Goal: Task Accomplishment & Management: Manage account settings

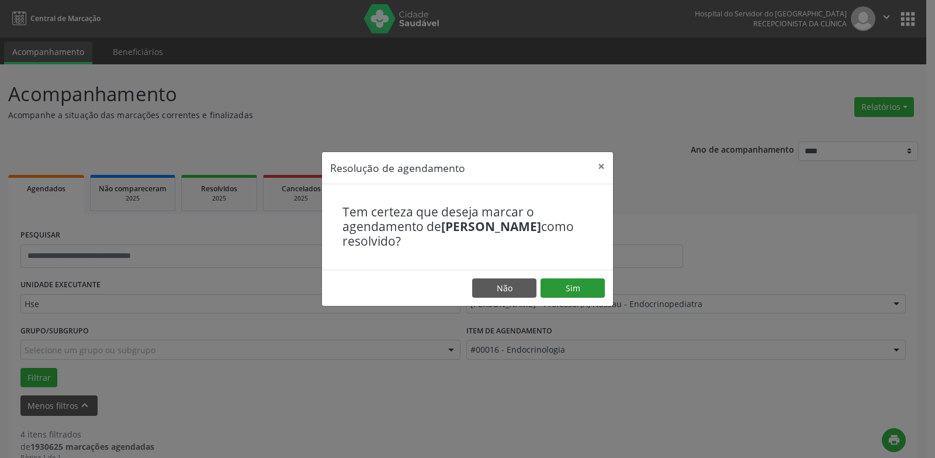
scroll to position [234, 0]
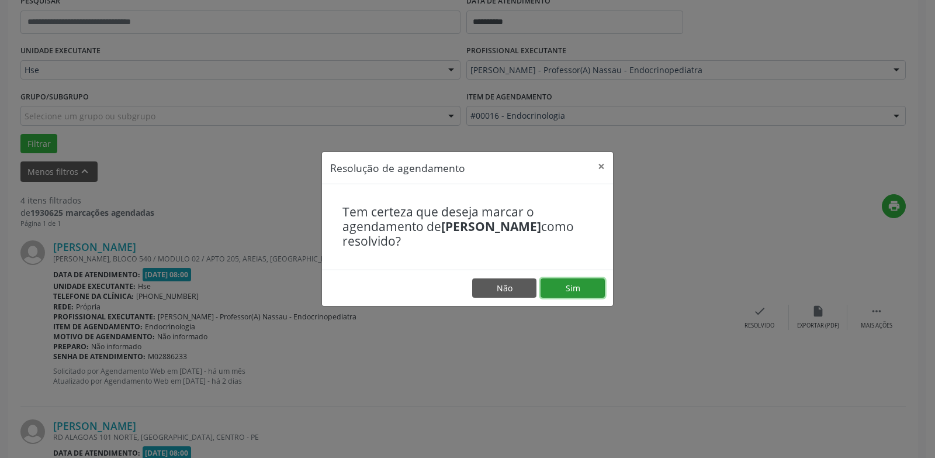
click at [570, 299] on footer "Não Sim" at bounding box center [467, 287] width 291 height 37
click at [587, 297] on button "Sim" at bounding box center [573, 288] width 64 height 20
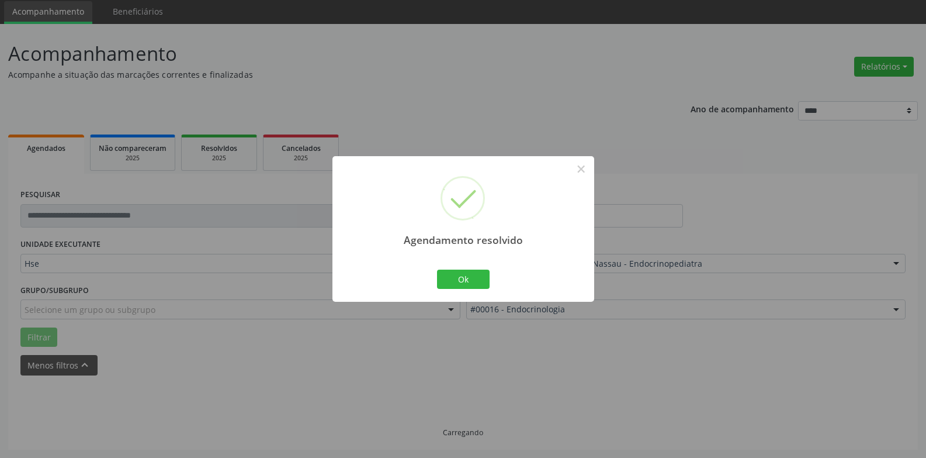
scroll to position [53, 0]
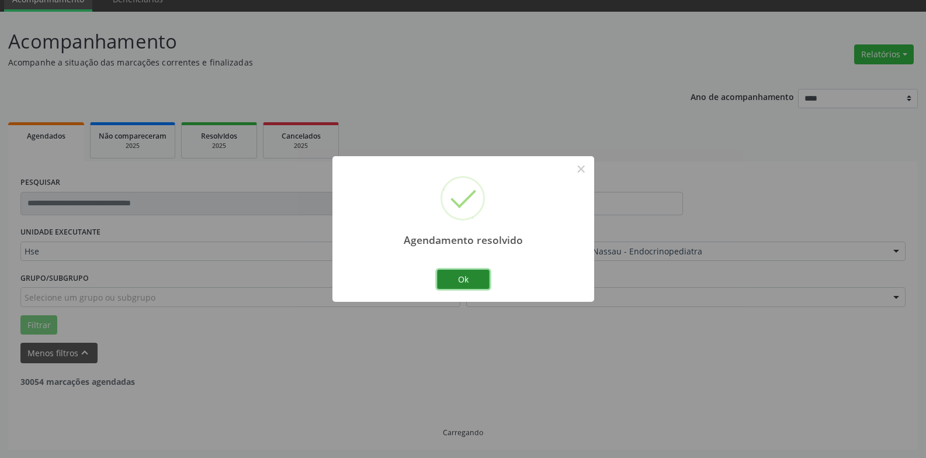
click at [481, 281] on button "Ok" at bounding box center [463, 279] width 53 height 20
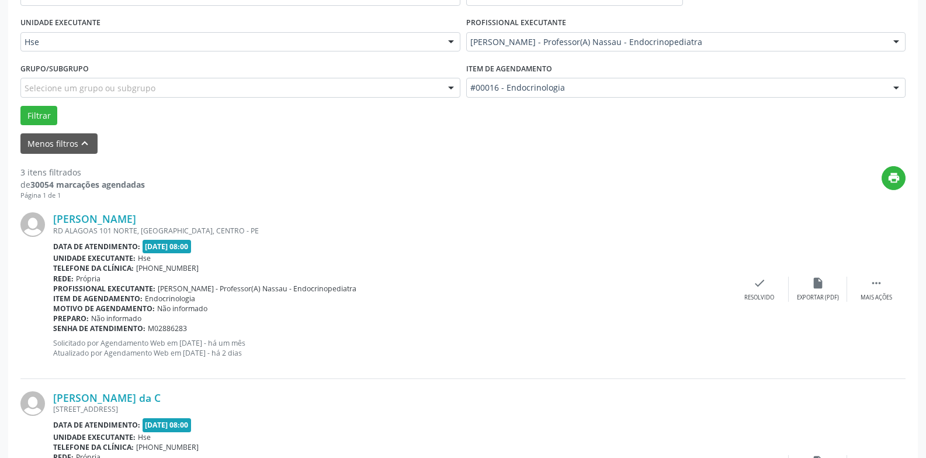
scroll to position [151, 0]
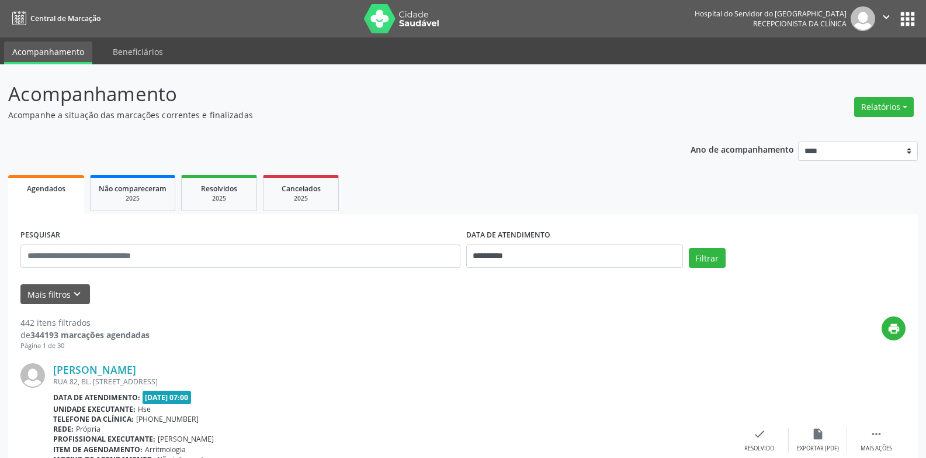
scroll to position [148, 0]
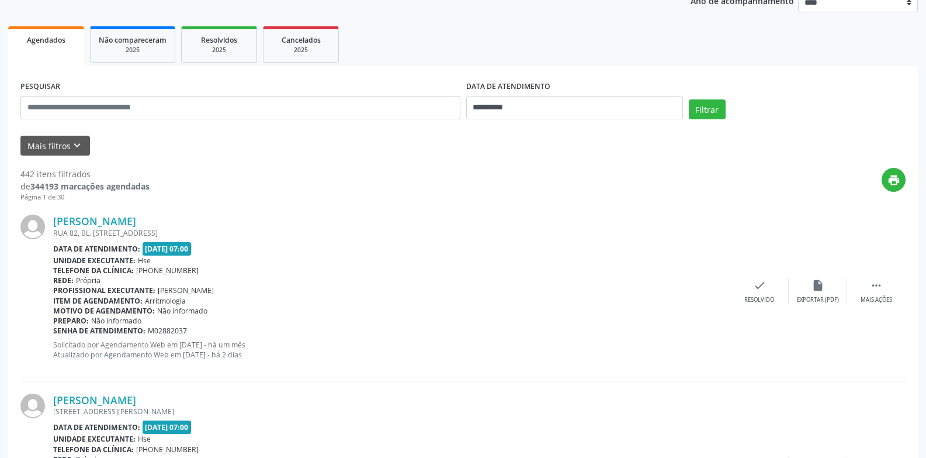
click at [82, 132] on form "**********" at bounding box center [463, 117] width 886 height 78
click at [81, 136] on button "Mais filtros keyboard_arrow_down" at bounding box center [55, 146] width 70 height 20
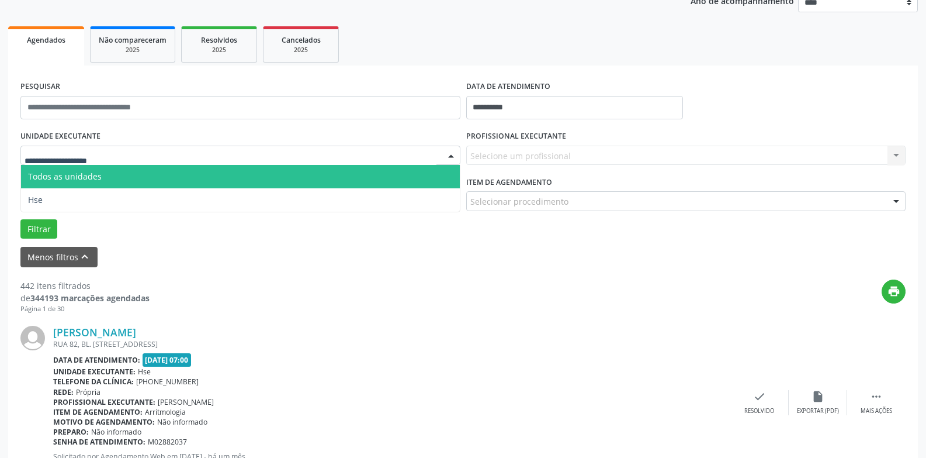
click at [127, 161] on div at bounding box center [240, 156] width 440 height 20
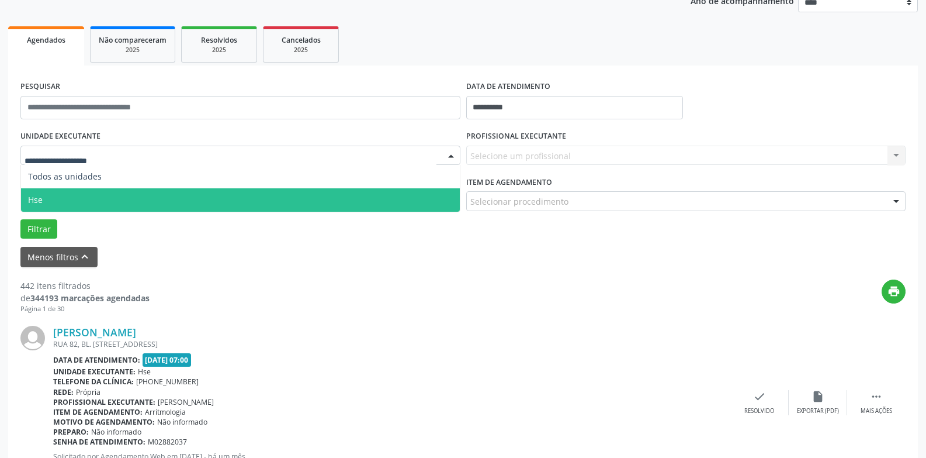
click at [120, 192] on span "Hse" at bounding box center [240, 199] width 439 height 23
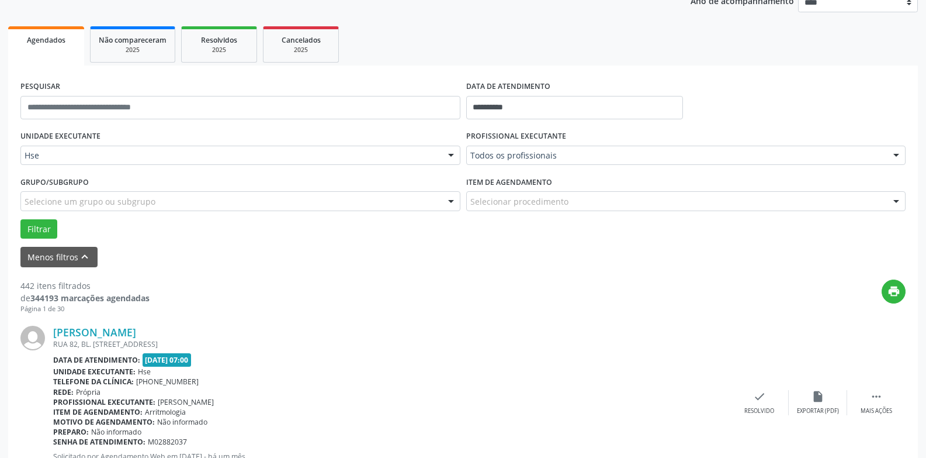
click at [167, 197] on div "Selecione um grupo ou subgrupo" at bounding box center [240, 201] width 440 height 20
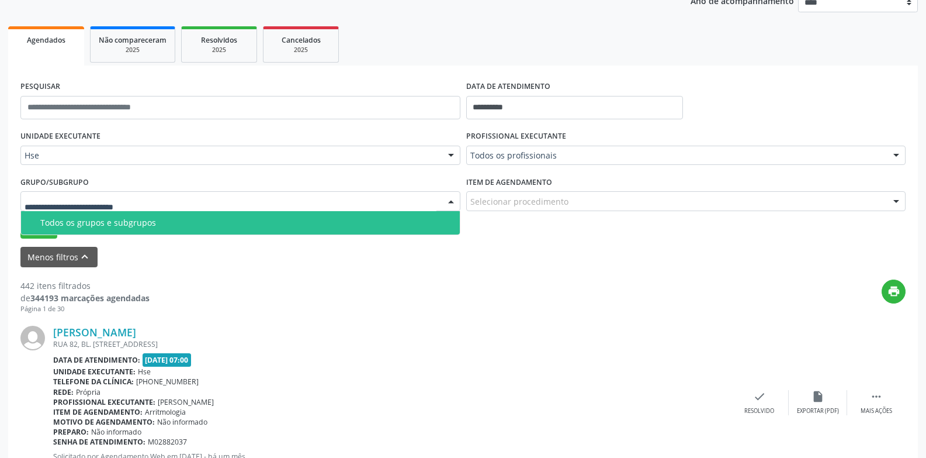
click at [171, 216] on span "Todos os grupos e subgrupos" at bounding box center [240, 222] width 439 height 23
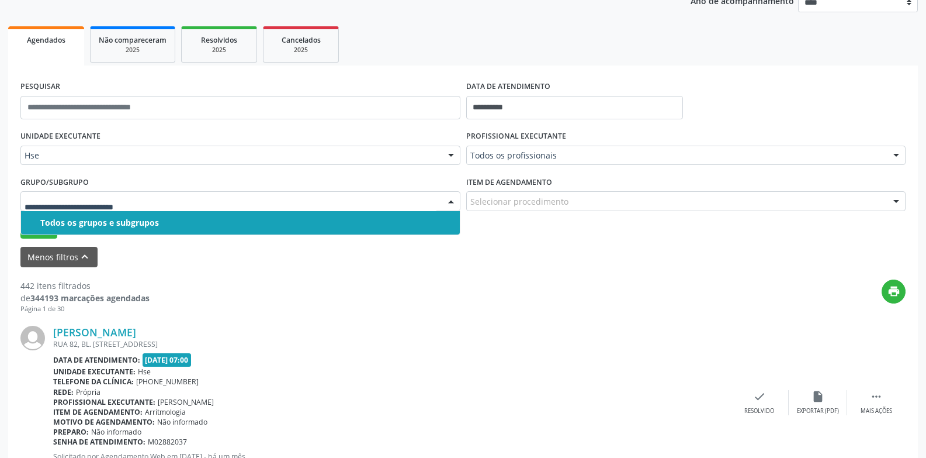
click at [319, 216] on span "Todos os grupos e subgrupos" at bounding box center [240, 222] width 439 height 23
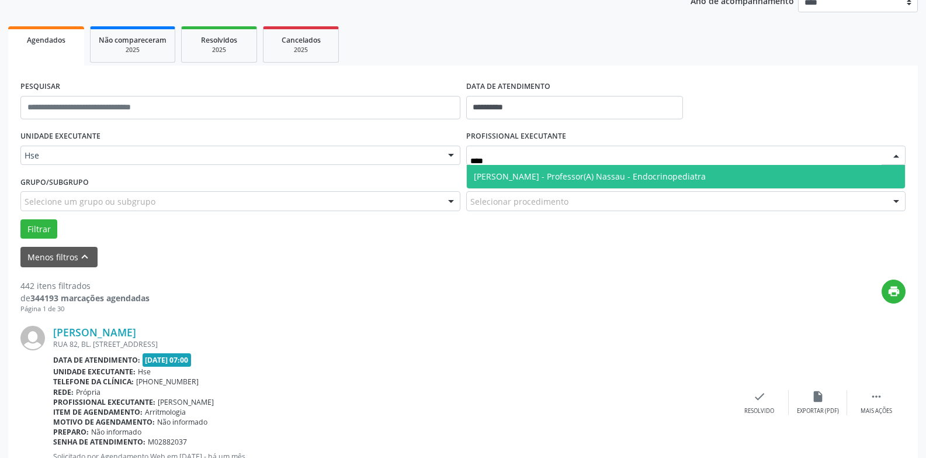
type input "*****"
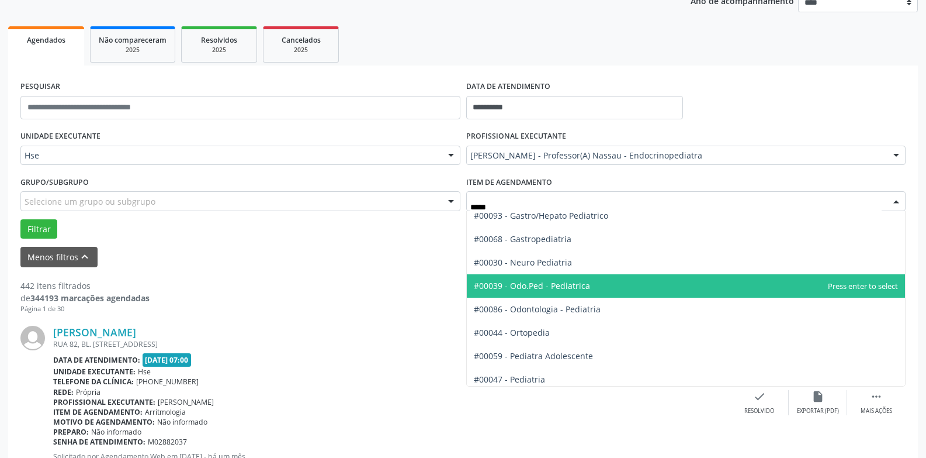
scroll to position [59, 0]
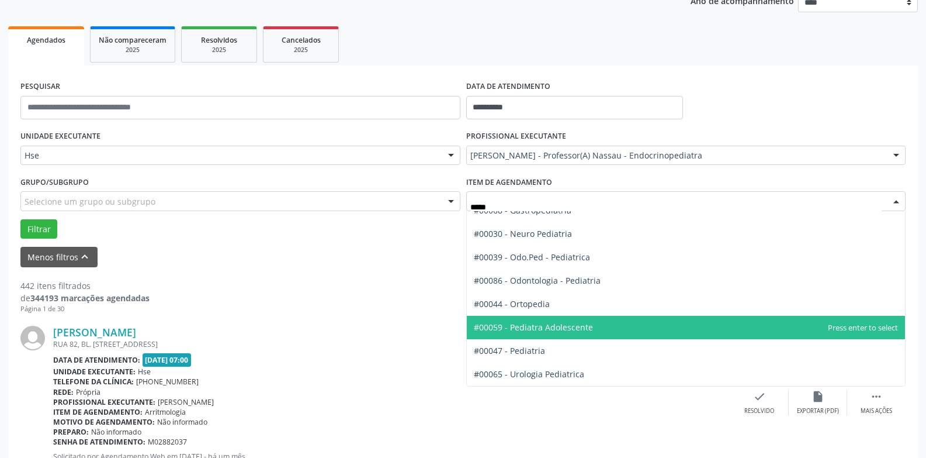
click at [523, 334] on span "#00059 - Pediatra Adolescente" at bounding box center [686, 327] width 439 height 23
type input "*****"
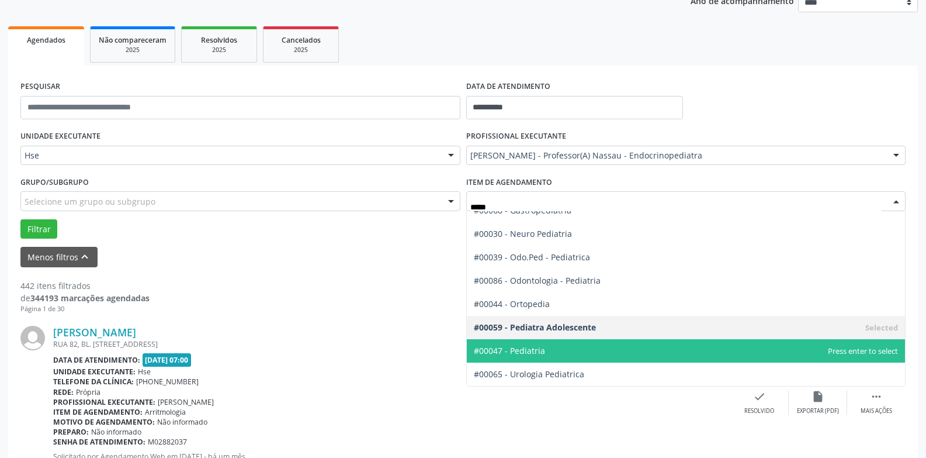
click at [548, 359] on span "#00047 - Pediatria" at bounding box center [686, 350] width 439 height 23
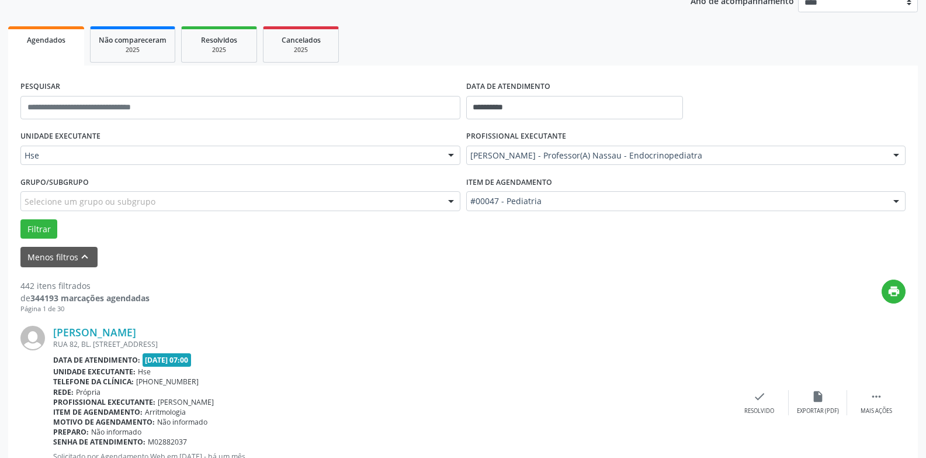
scroll to position [1579, 0]
click at [44, 222] on button "Filtrar" at bounding box center [38, 229] width 37 height 20
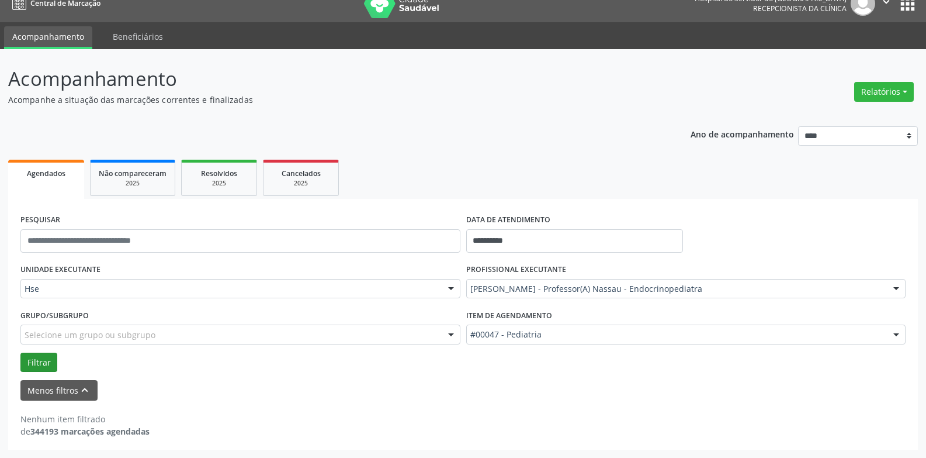
scroll to position [15, 0]
click at [513, 344] on div "#00047 - Pediatria" at bounding box center [686, 334] width 440 height 20
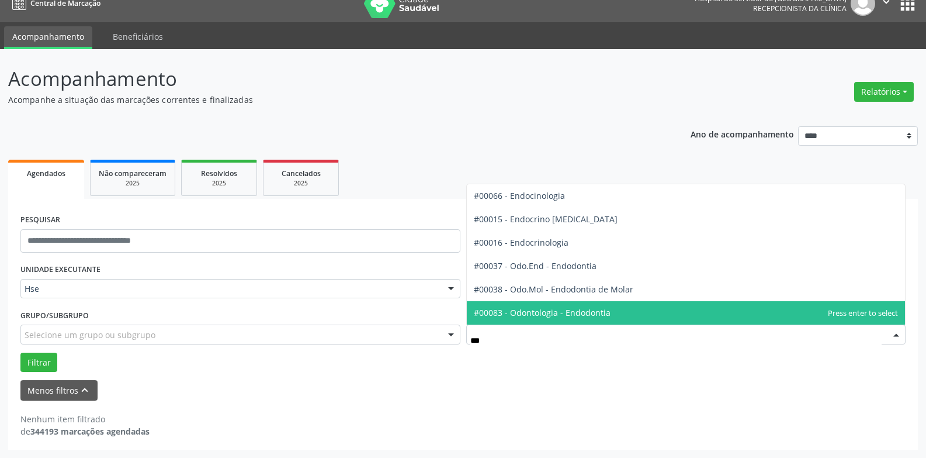
scroll to position [0, 0]
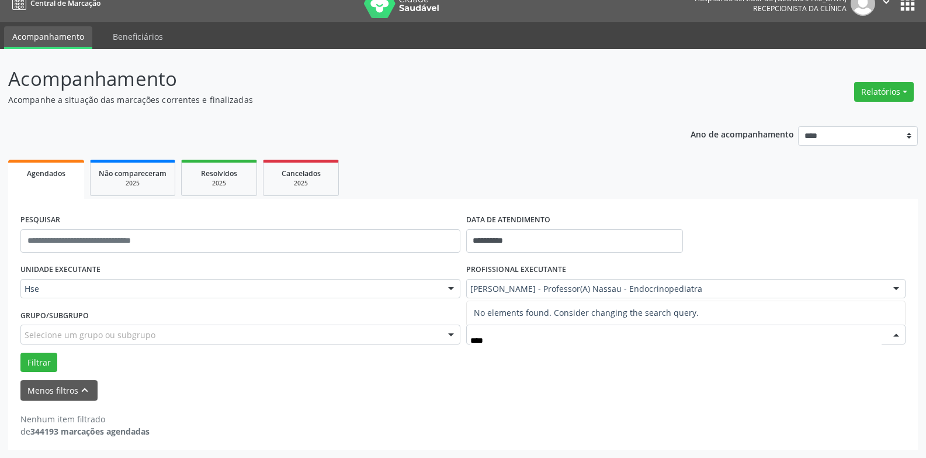
type input "***"
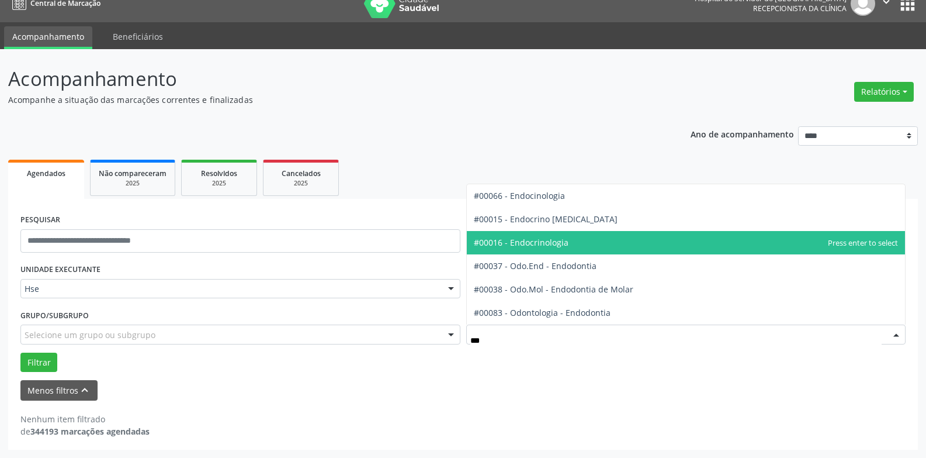
click at [534, 251] on span "#00016 - Endocrinologia" at bounding box center [686, 242] width 439 height 23
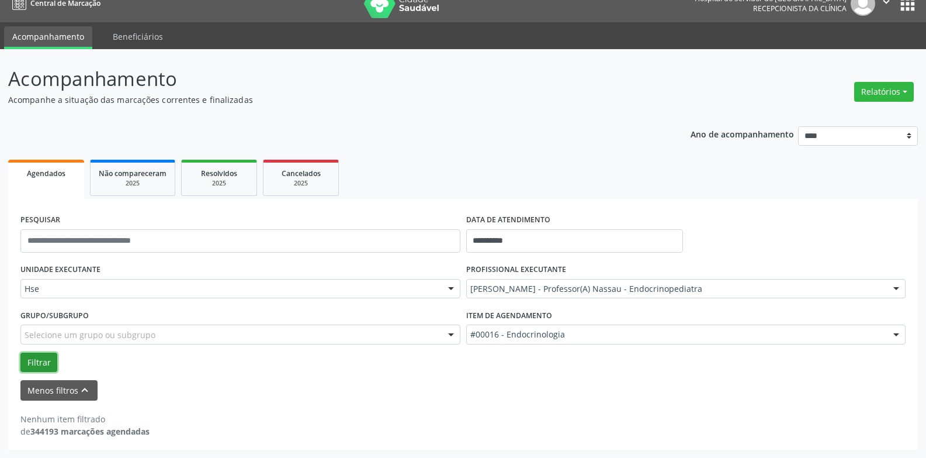
click at [38, 361] on button "Filtrar" at bounding box center [38, 362] width 37 height 20
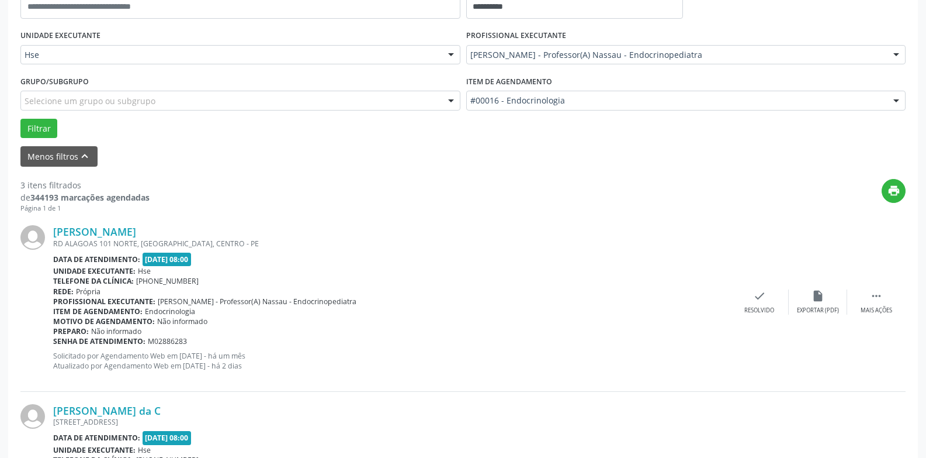
scroll to position [560, 0]
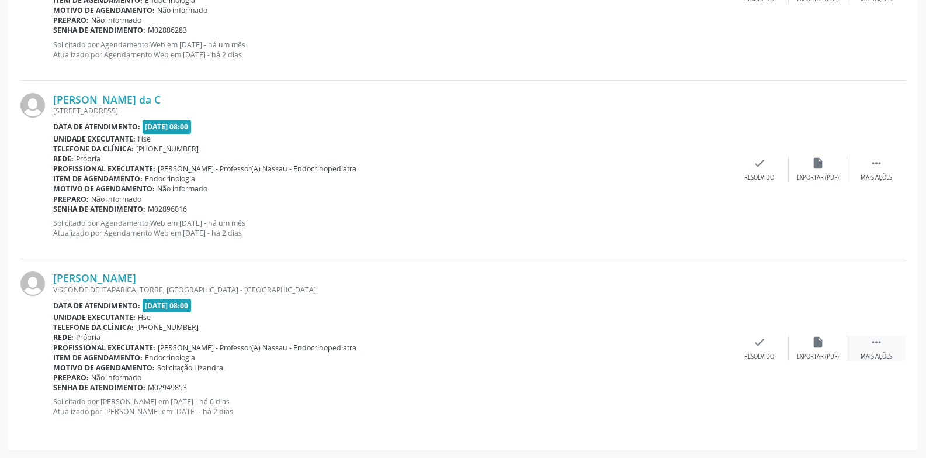
click at [862, 358] on div "Mais ações" at bounding box center [877, 356] width 32 height 8
click at [832, 362] on div "[PERSON_NAME] VISCONDE DE ITAPARICA, [GEOGRAPHIC_DATA], [GEOGRAPHIC_DATA] Data …" at bounding box center [463, 348] width 886 height 178
click at [807, 336] on div "alarm_off Não compareceu" at bounding box center [818, 348] width 58 height 25
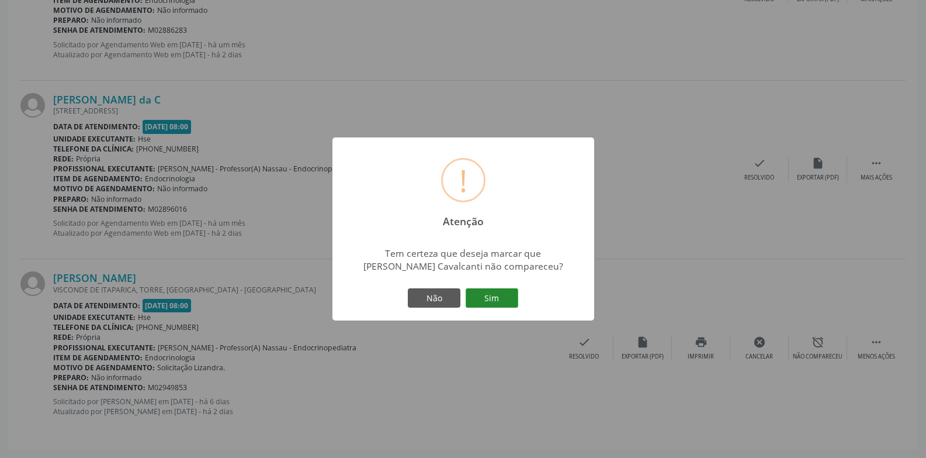
click at [508, 292] on button "Sim" at bounding box center [492, 298] width 53 height 20
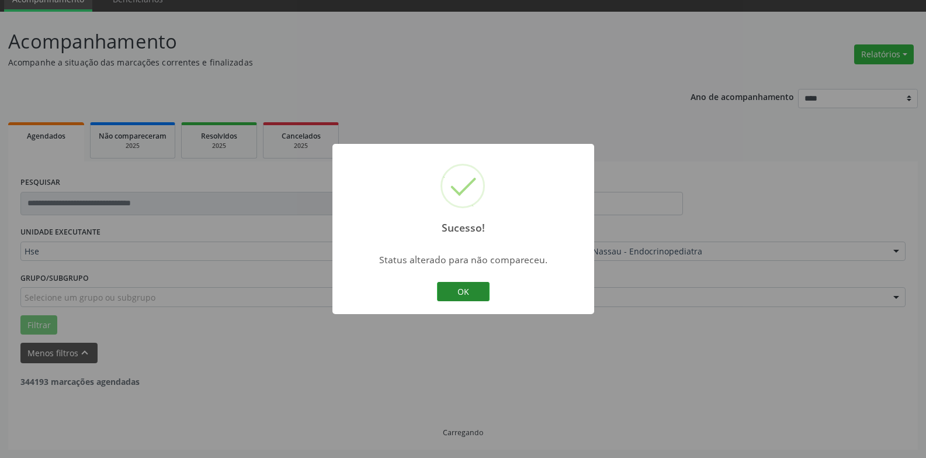
scroll to position [381, 0]
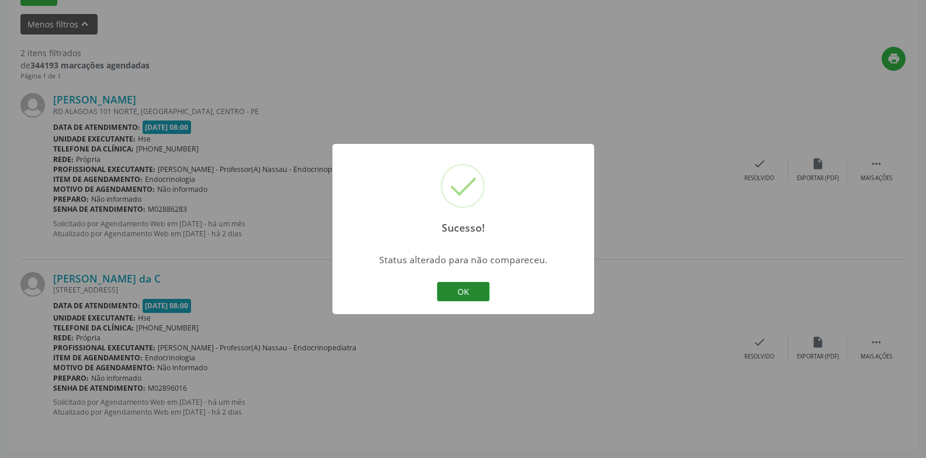
click at [479, 283] on button "OK" at bounding box center [463, 292] width 53 height 20
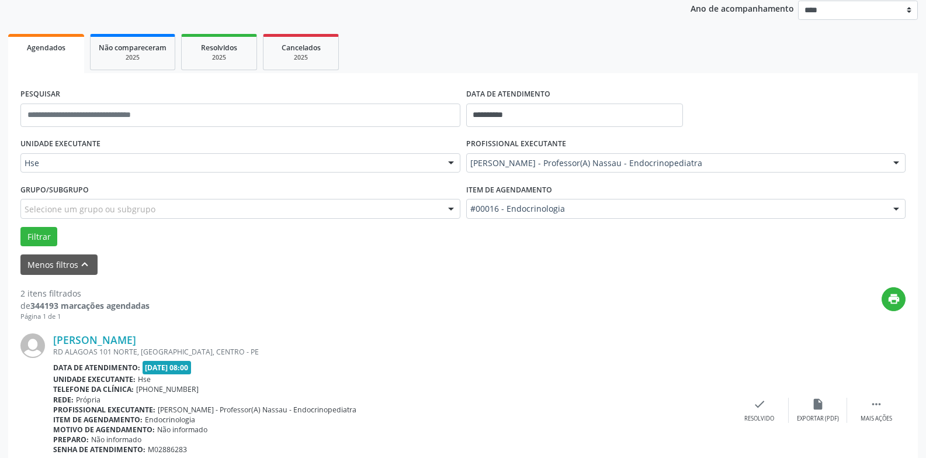
scroll to position [250, 0]
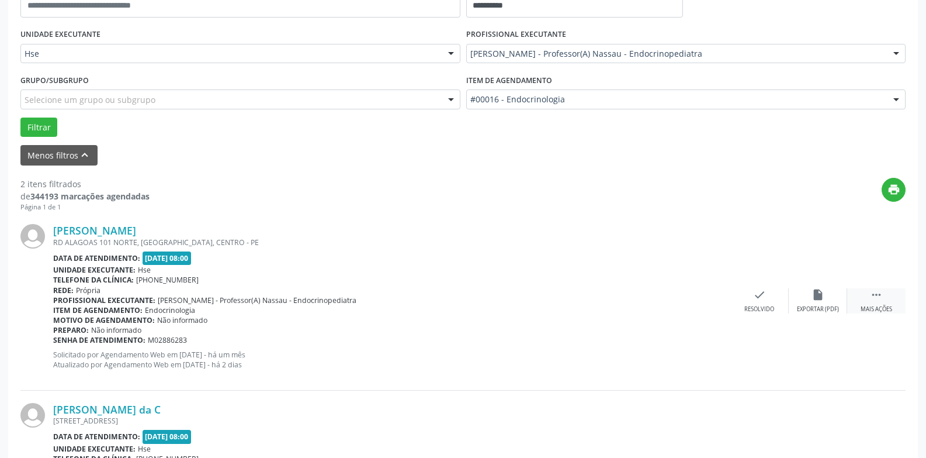
click at [899, 289] on div " Mais ações" at bounding box center [877, 300] width 58 height 25
click at [843, 307] on div "alarm_off Não compareceu" at bounding box center [818, 300] width 58 height 25
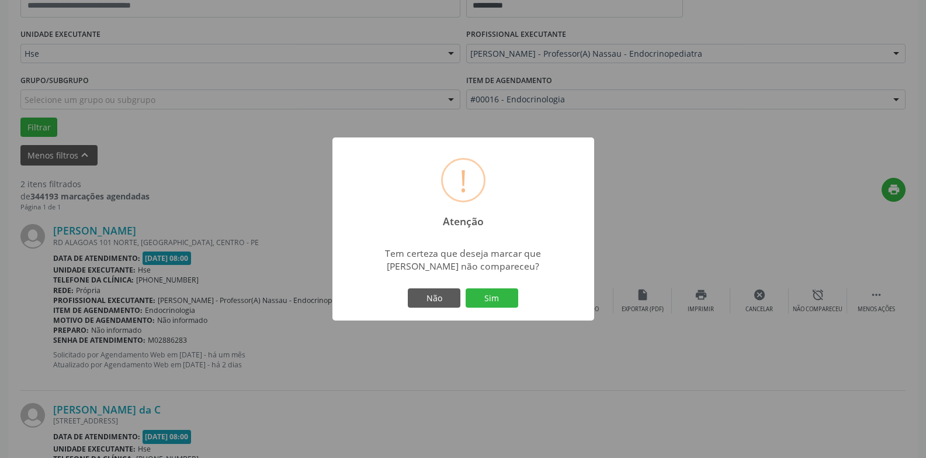
click at [524, 299] on div "! Atenção × Tem certeza que deseja marcar que [PERSON_NAME] não compareceu? Não…" at bounding box center [464, 229] width 262 height 184
click at [513, 303] on button "Sim" at bounding box center [492, 298] width 53 height 20
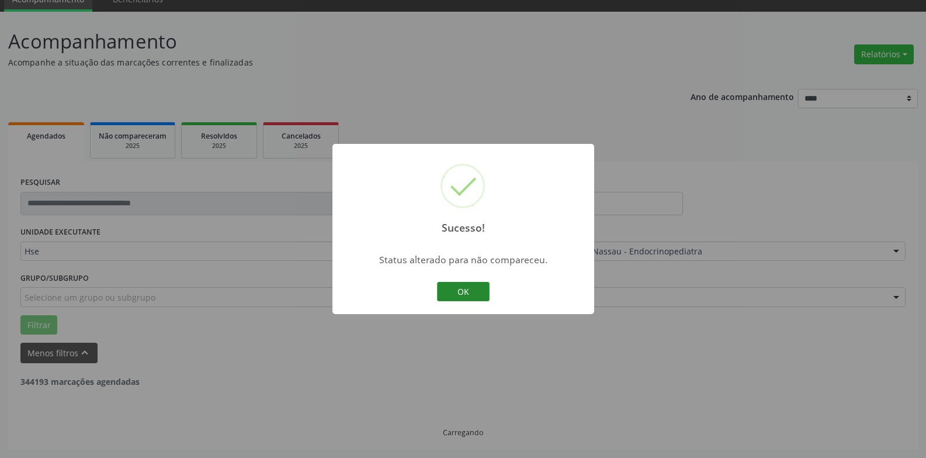
click at [449, 292] on button "OK" at bounding box center [463, 292] width 53 height 20
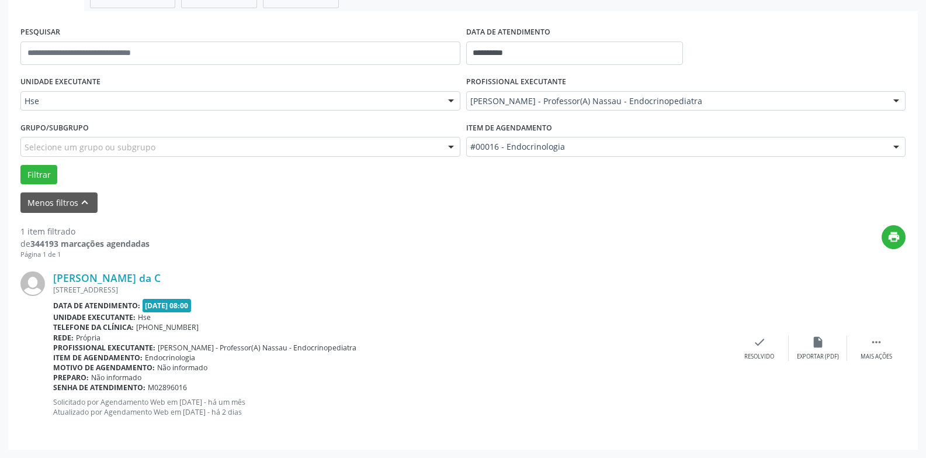
click at [860, 333] on div "[PERSON_NAME] da C [STREET_ADDRESS] Data de atendimento: [DATE] 08:00 Unidade e…" at bounding box center [463, 348] width 886 height 178
click at [863, 338] on div " Mais ações" at bounding box center [877, 348] width 58 height 25
click at [805, 344] on div "alarm_off Não compareceu" at bounding box center [818, 348] width 58 height 25
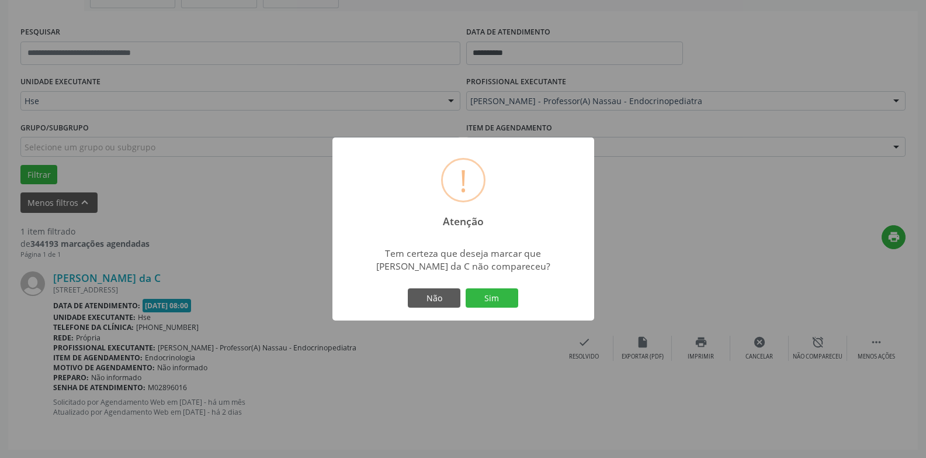
click at [504, 293] on div "Não Sim" at bounding box center [464, 298] width 116 height 25
click at [509, 300] on button "Sim" at bounding box center [492, 298] width 53 height 20
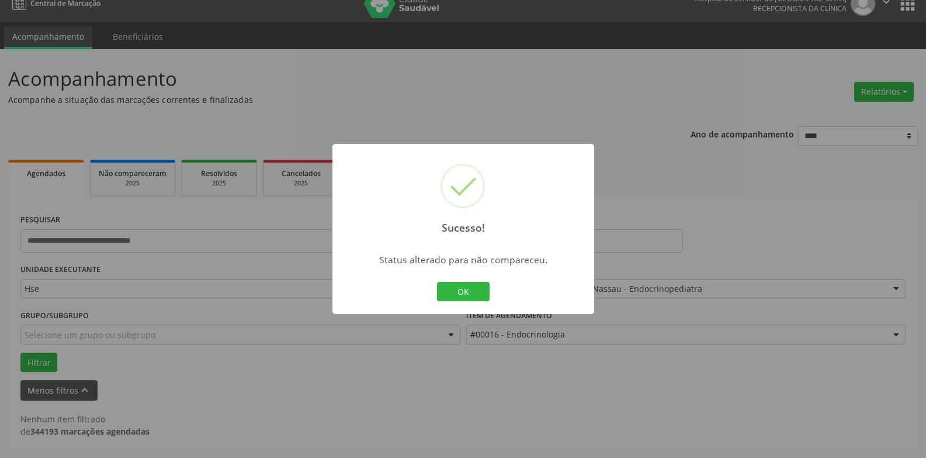
scroll to position [15, 0]
click at [487, 290] on button "OK" at bounding box center [463, 292] width 53 height 20
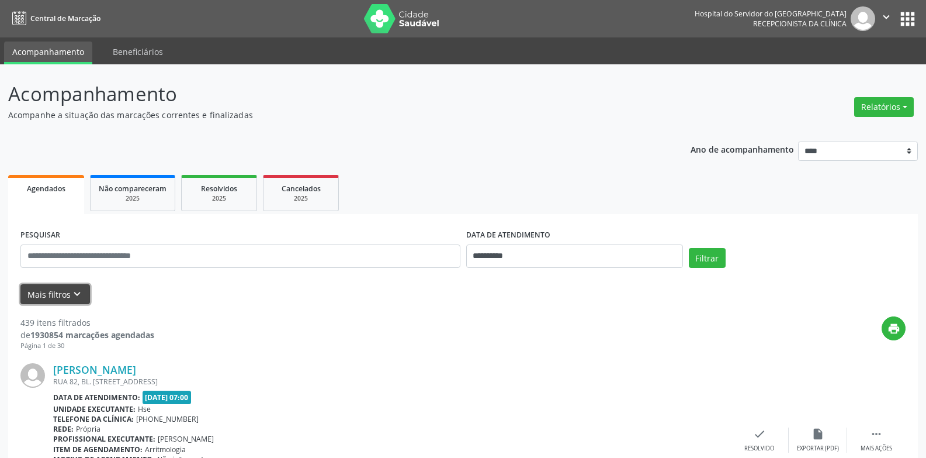
click at [79, 288] on icon "keyboard_arrow_down" at bounding box center [77, 294] width 13 height 13
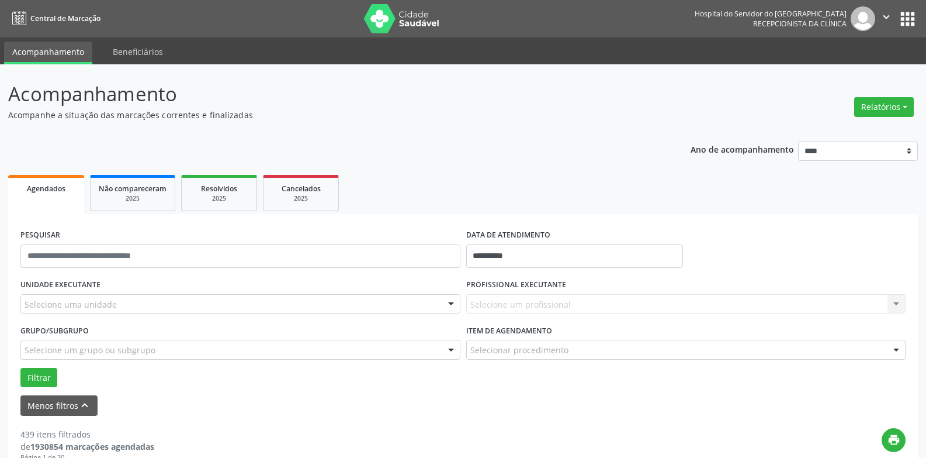
click at [140, 296] on div "Selecione uma unidade" at bounding box center [240, 304] width 440 height 20
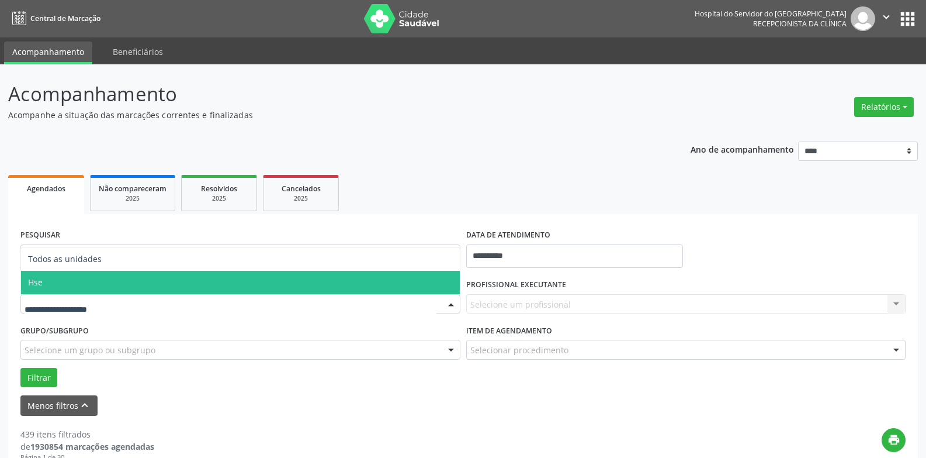
click at [136, 283] on span "Hse" at bounding box center [240, 282] width 439 height 23
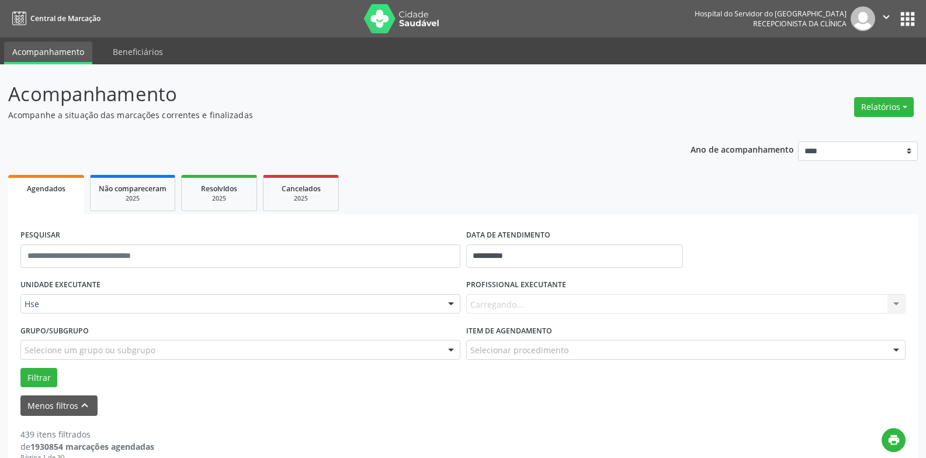
click at [586, 299] on div "Carregando... Nenhum resultado encontrado para: " " Não há nenhuma opção para s…" at bounding box center [686, 304] width 440 height 20
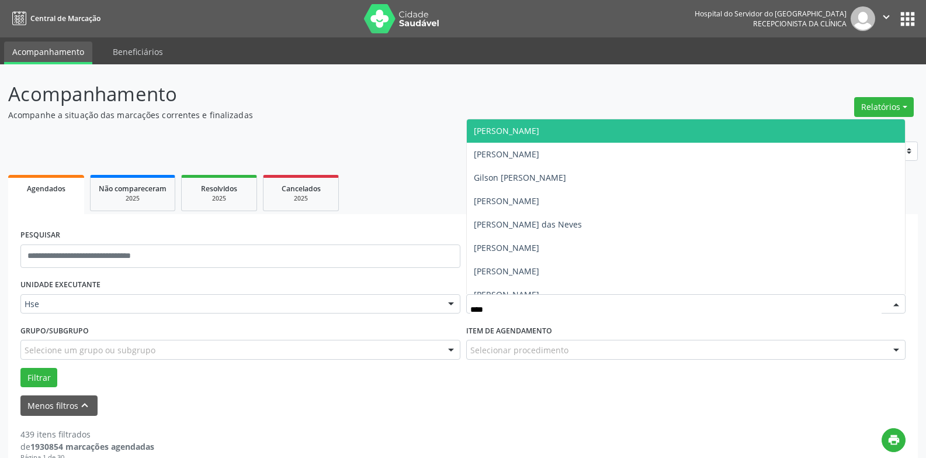
type input "***"
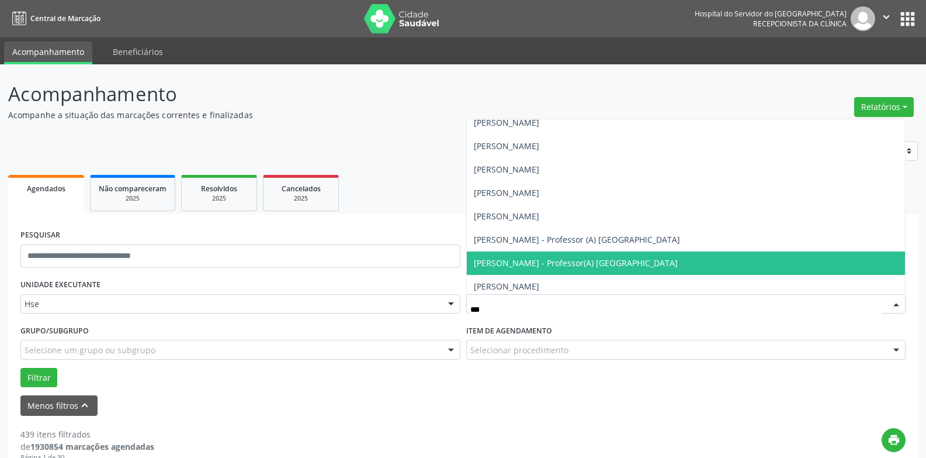
scroll to position [292, 0]
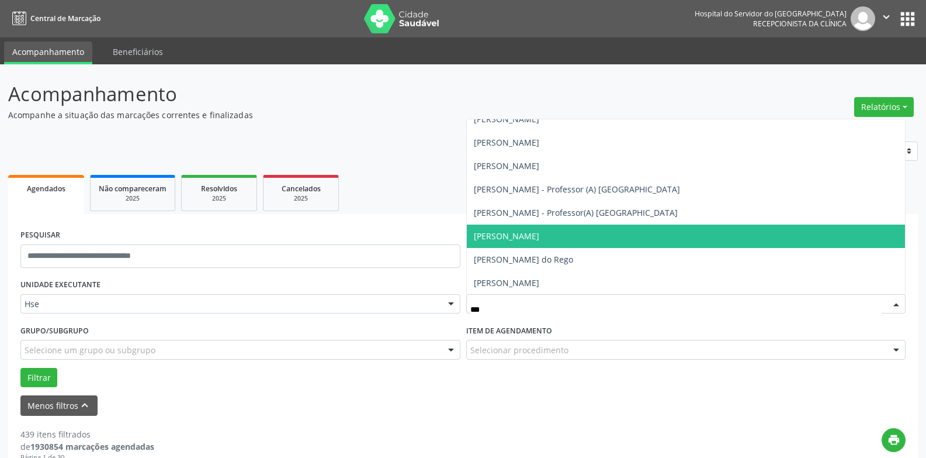
click at [540, 233] on span "[PERSON_NAME]" at bounding box center [506, 235] width 65 height 11
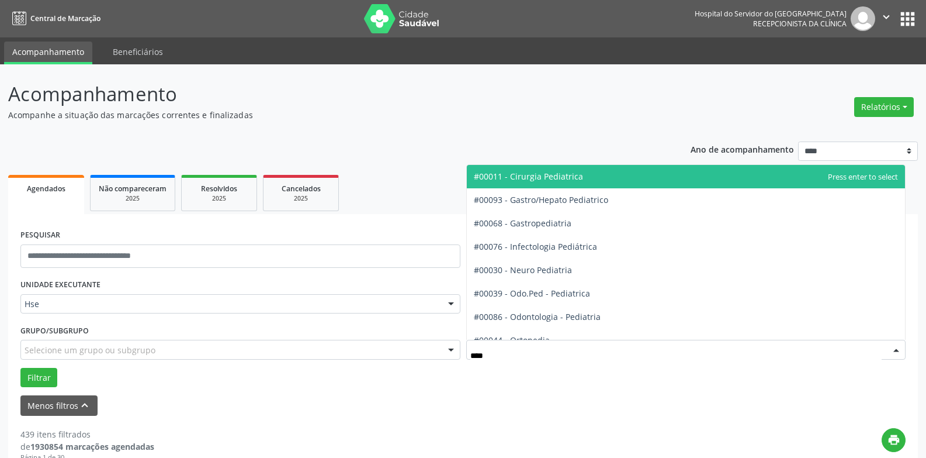
type input "*****"
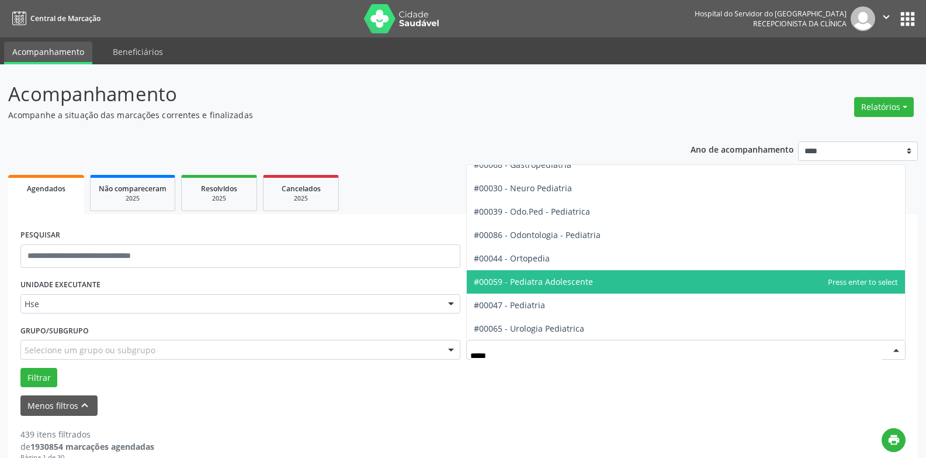
scroll to position [59, 0]
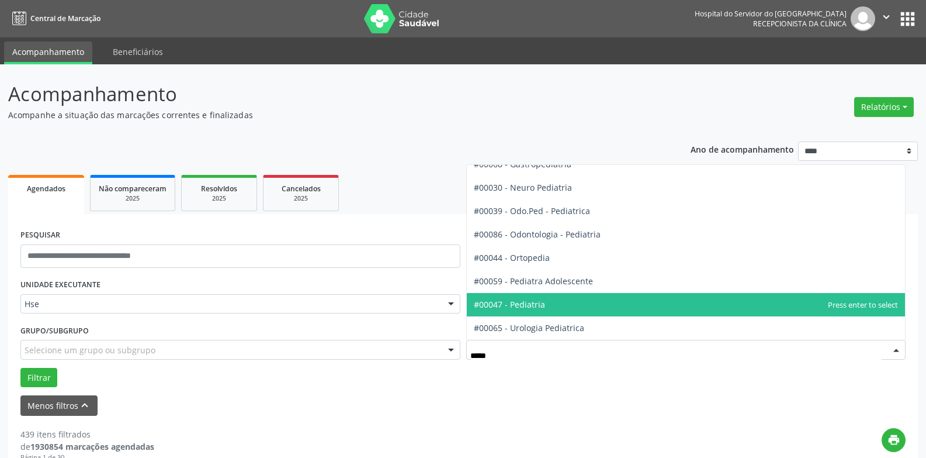
click at [556, 305] on span "#00047 - Pediatria" at bounding box center [686, 304] width 439 height 23
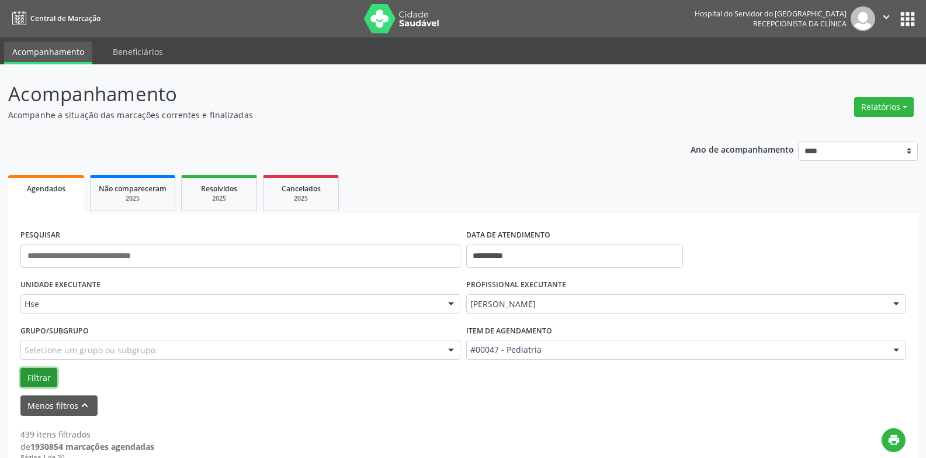
click at [39, 378] on button "Filtrar" at bounding box center [38, 378] width 37 height 20
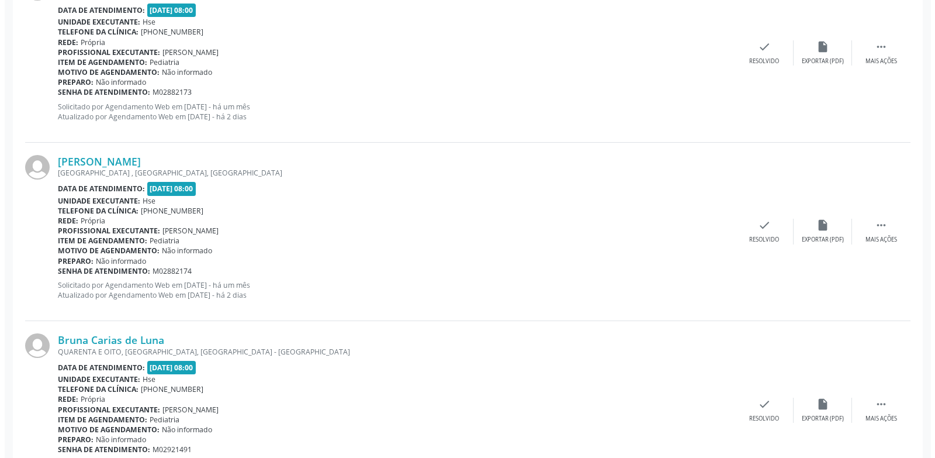
scroll to position [526, 0]
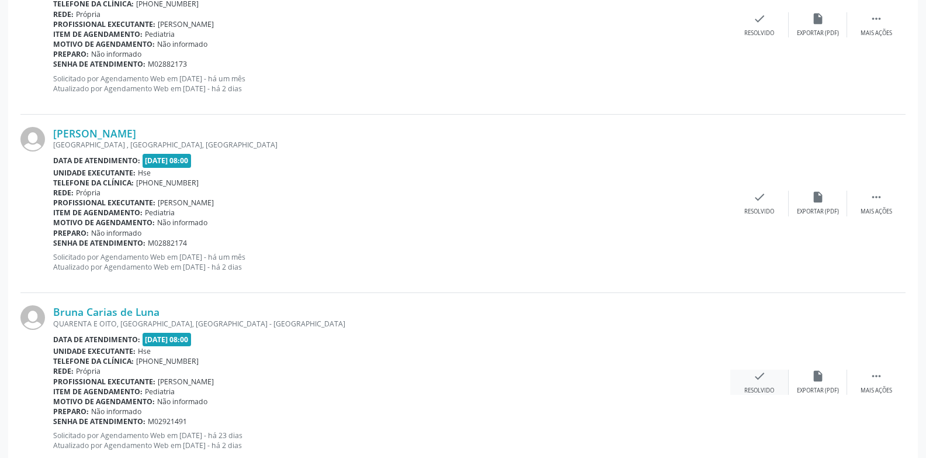
click at [759, 375] on icon "check" at bounding box center [759, 375] width 13 height 13
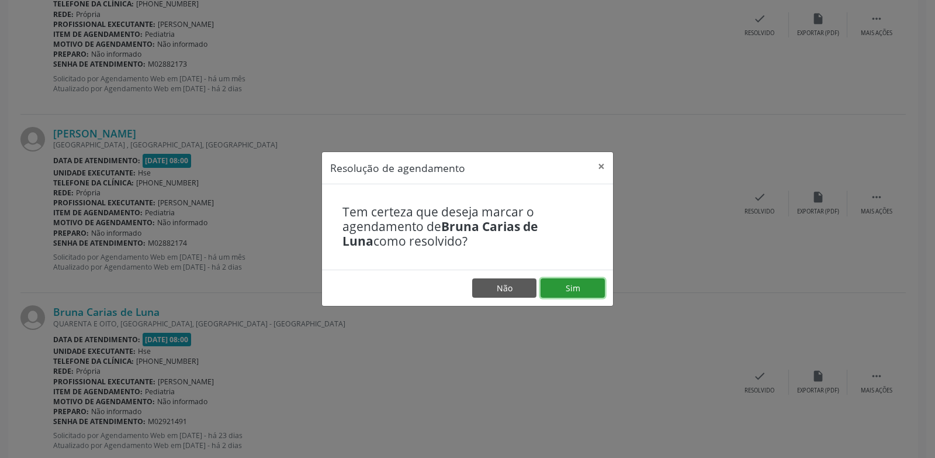
click at [559, 287] on button "Sim" at bounding box center [573, 288] width 64 height 20
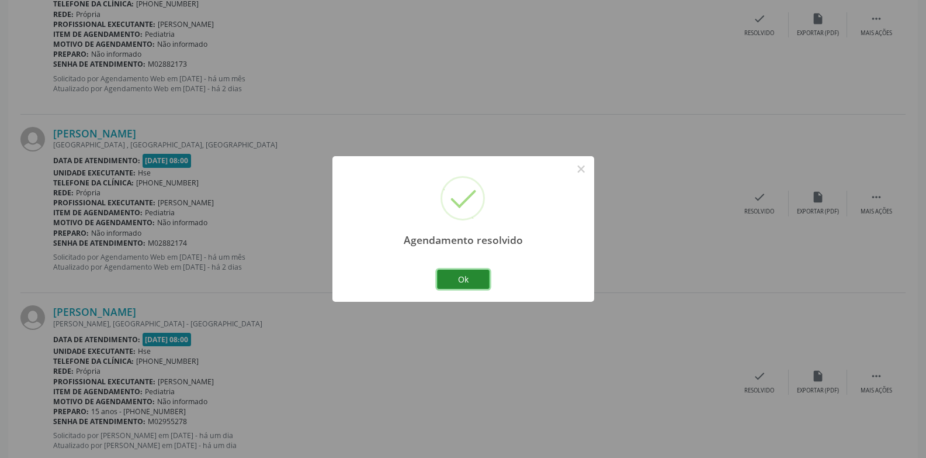
click at [480, 283] on button "Ok" at bounding box center [463, 279] width 53 height 20
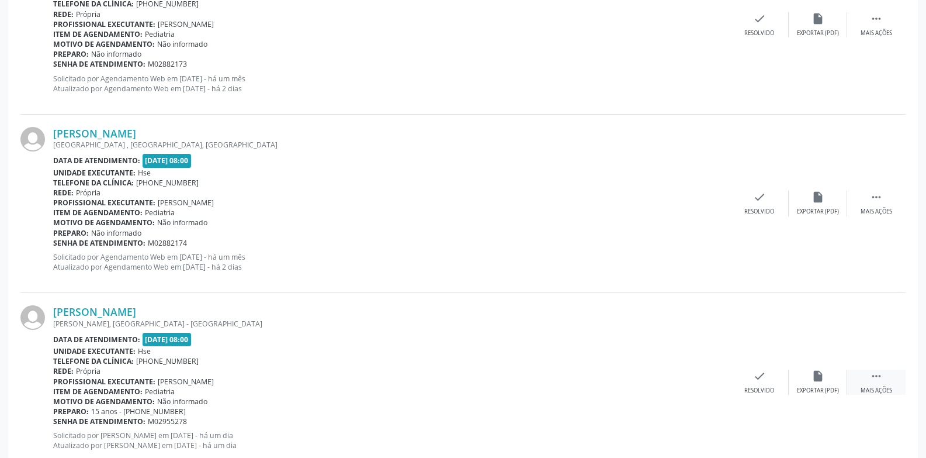
click at [884, 381] on div " Mais ações" at bounding box center [877, 381] width 58 height 25
click at [799, 368] on div "Lauany Vitoria da Silva Barros DRACENA, SANCHO, RECIFE - PE Data de atendimento…" at bounding box center [463, 382] width 886 height 178
click at [798, 374] on div "alarm_off Não compareceu" at bounding box center [818, 381] width 58 height 25
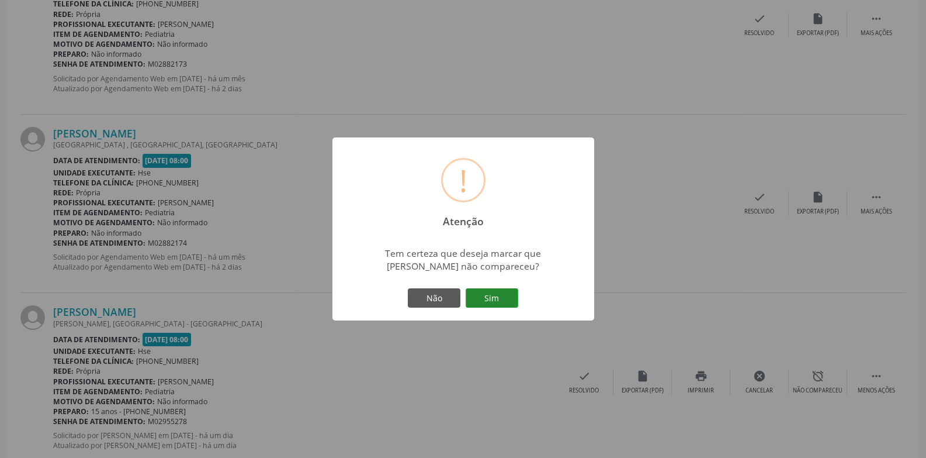
click at [500, 290] on button "Sim" at bounding box center [492, 298] width 53 height 20
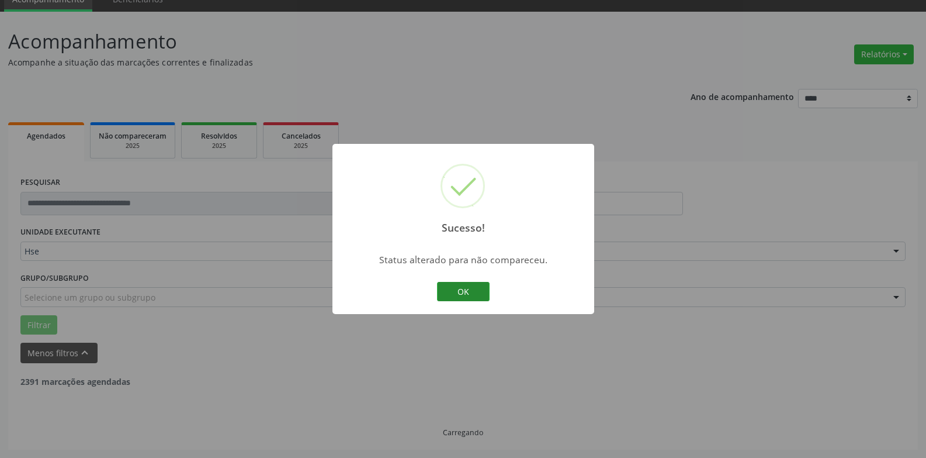
scroll to position [381, 0]
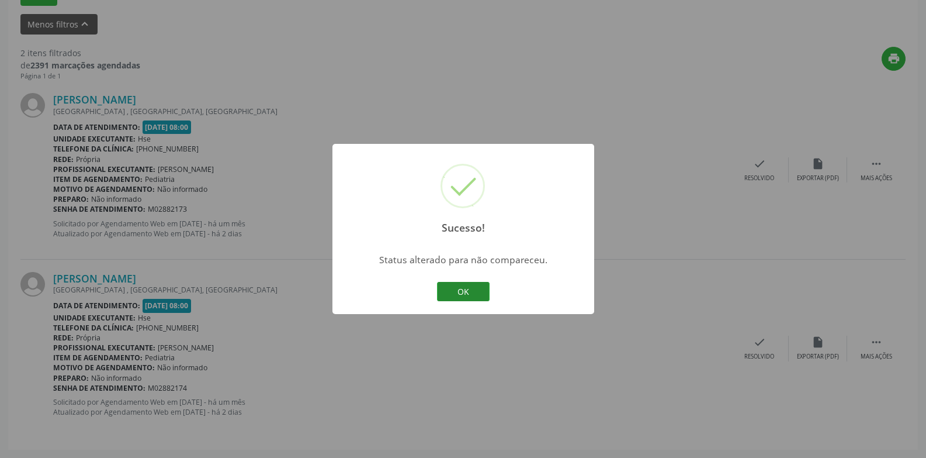
click at [471, 295] on button "OK" at bounding box center [463, 292] width 53 height 20
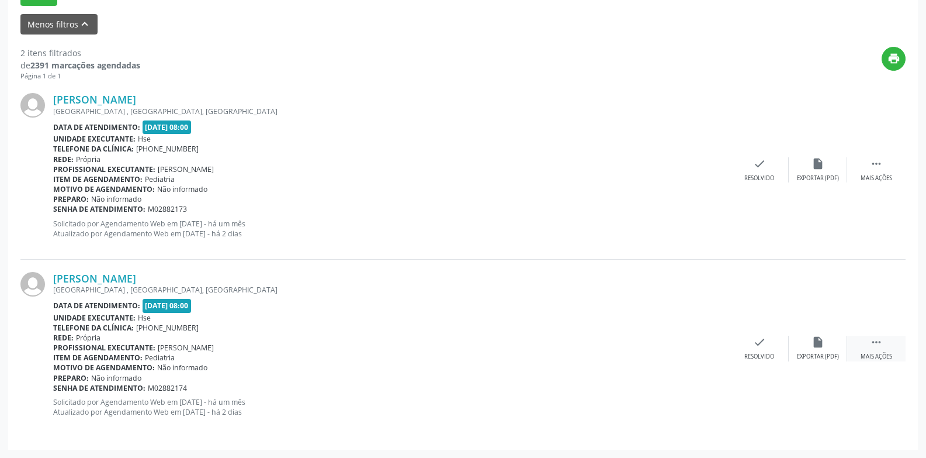
click at [883, 357] on div "Mais ações" at bounding box center [877, 356] width 32 height 8
click at [832, 348] on div "alarm_off Não compareceu" at bounding box center [818, 348] width 58 height 25
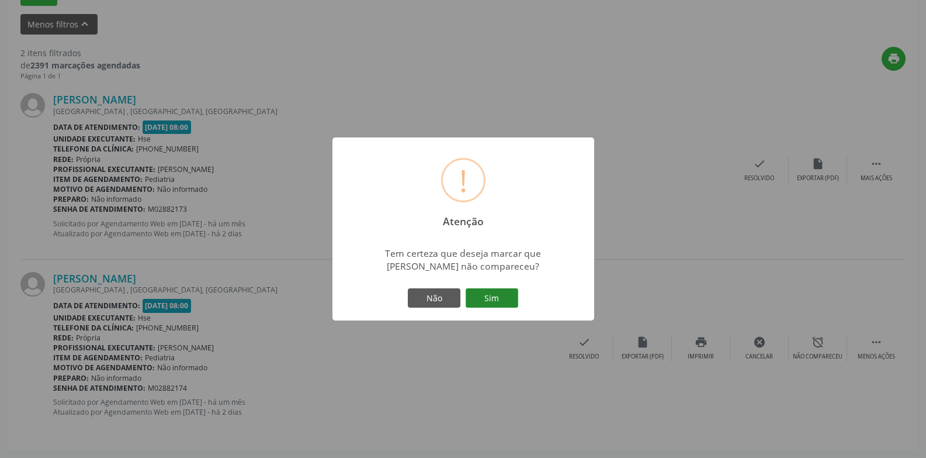
click at [505, 293] on button "Sim" at bounding box center [492, 298] width 53 height 20
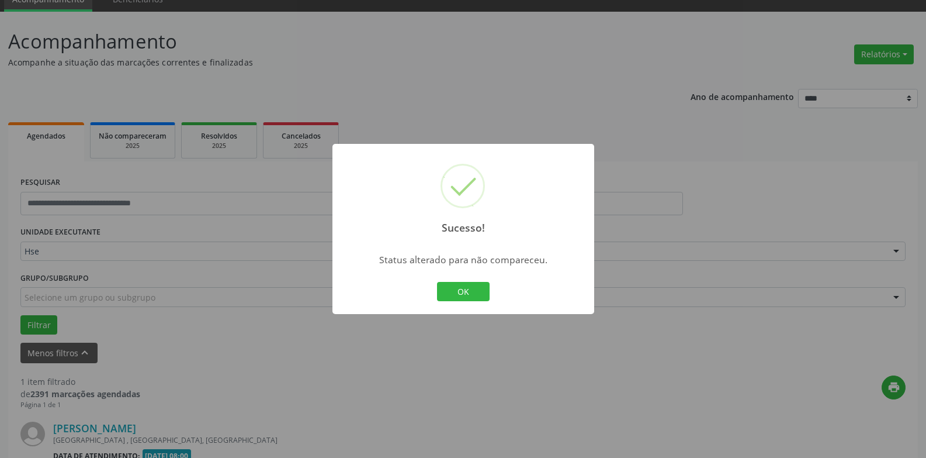
scroll to position [203, 0]
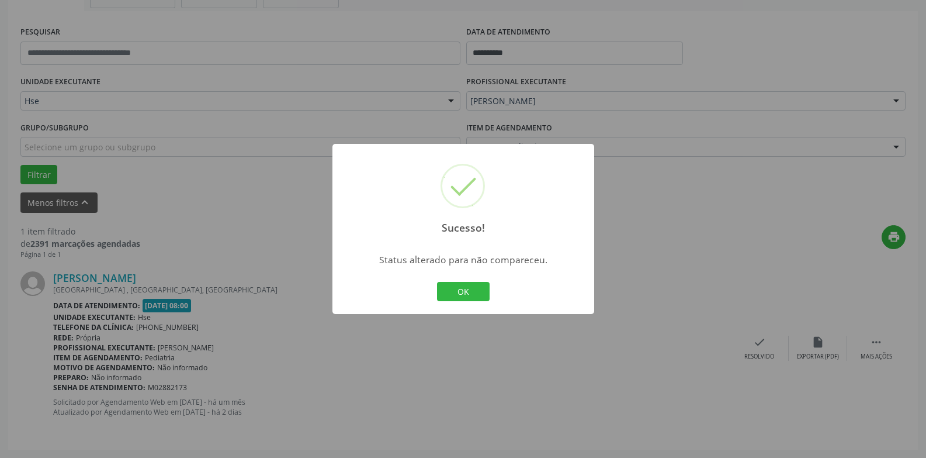
click at [473, 294] on button "OK" at bounding box center [463, 292] width 53 height 20
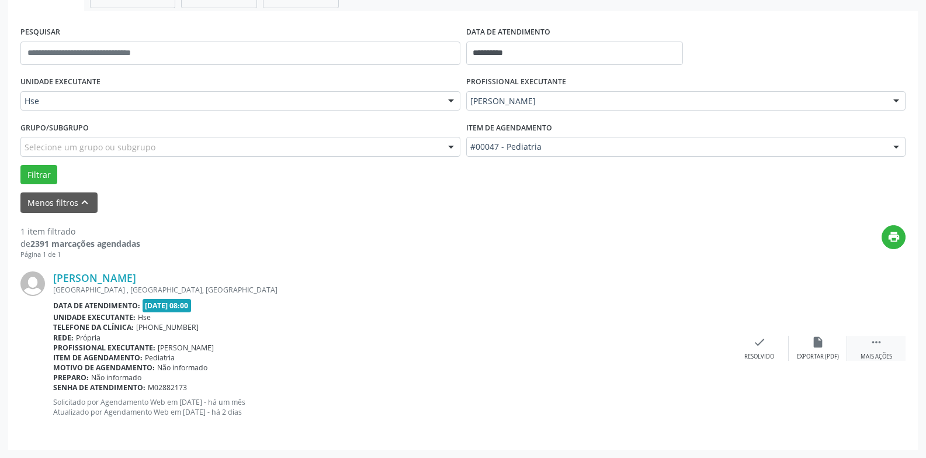
click at [876, 346] on icon "" at bounding box center [876, 342] width 13 height 13
click at [797, 352] on div "Não compareceu" at bounding box center [818, 356] width 50 height 8
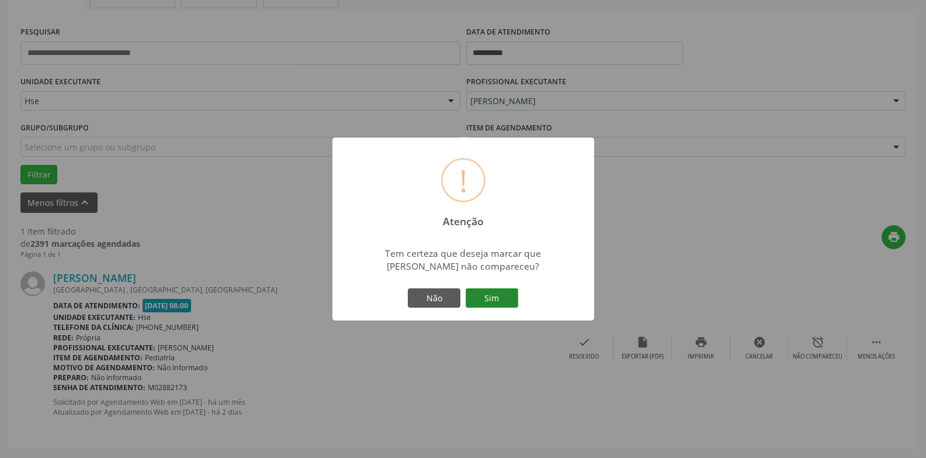
click at [497, 298] on button "Sim" at bounding box center [492, 298] width 53 height 20
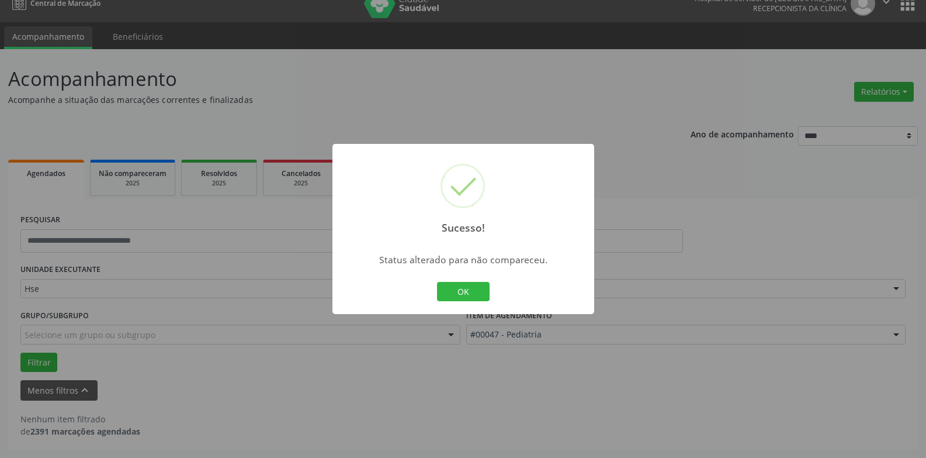
scroll to position [15, 0]
click at [469, 299] on button "OK" at bounding box center [463, 292] width 53 height 20
